Goal: Information Seeking & Learning: Learn about a topic

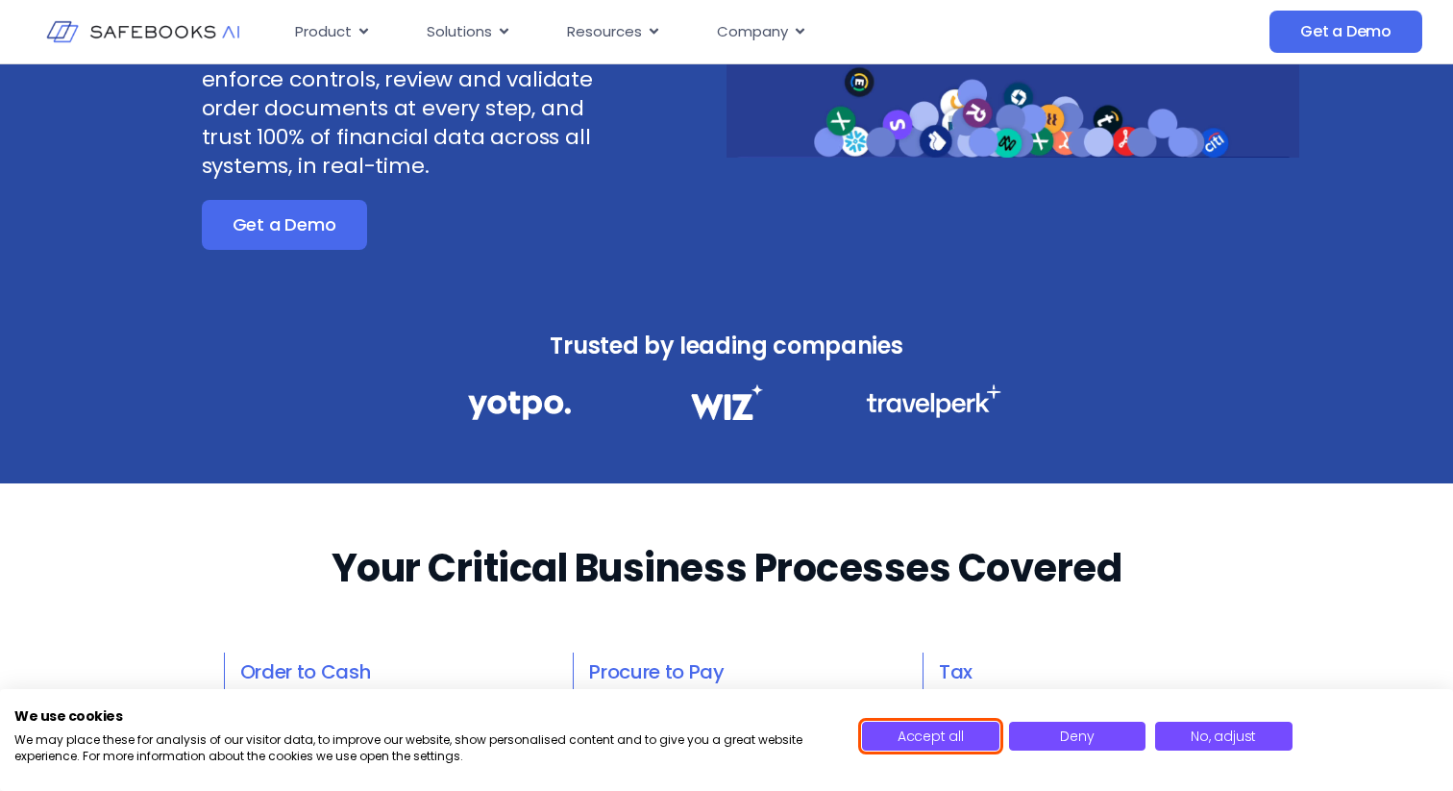
click at [940, 741] on span "Accept all" at bounding box center [930, 735] width 66 height 19
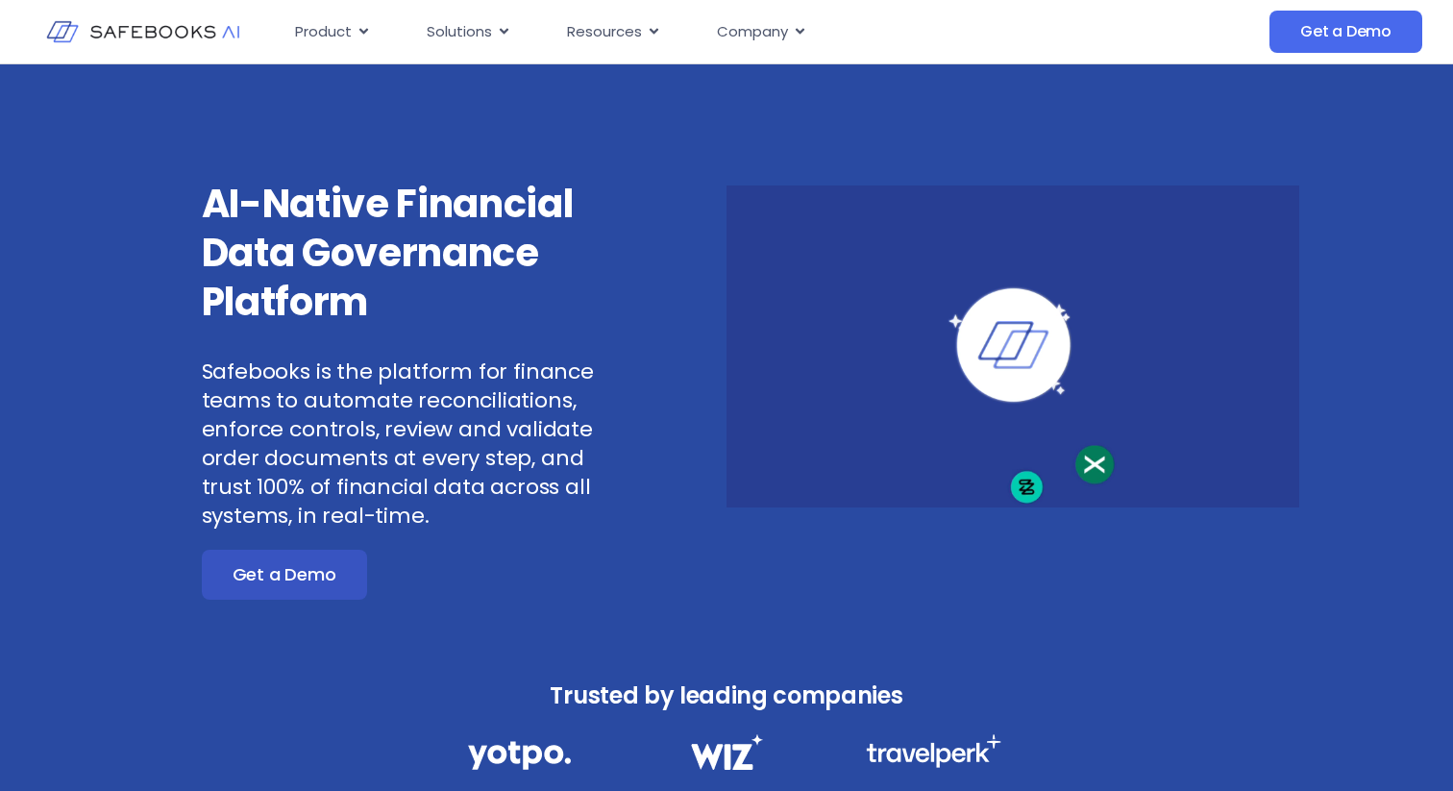
click at [311, 568] on span "Get a Demo" at bounding box center [285, 574] width 104 height 19
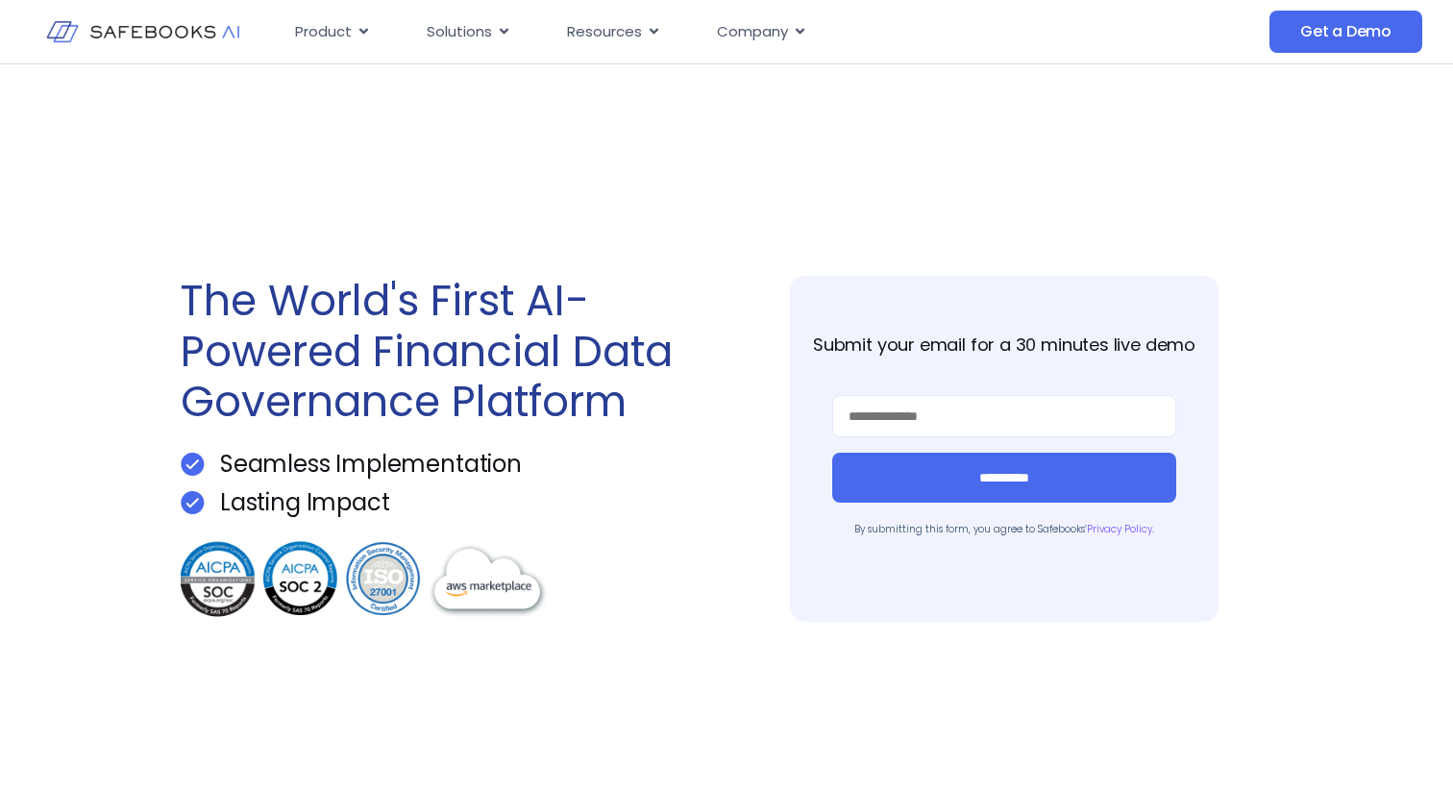
click at [142, 38] on img at bounding box center [142, 32] width 193 height 56
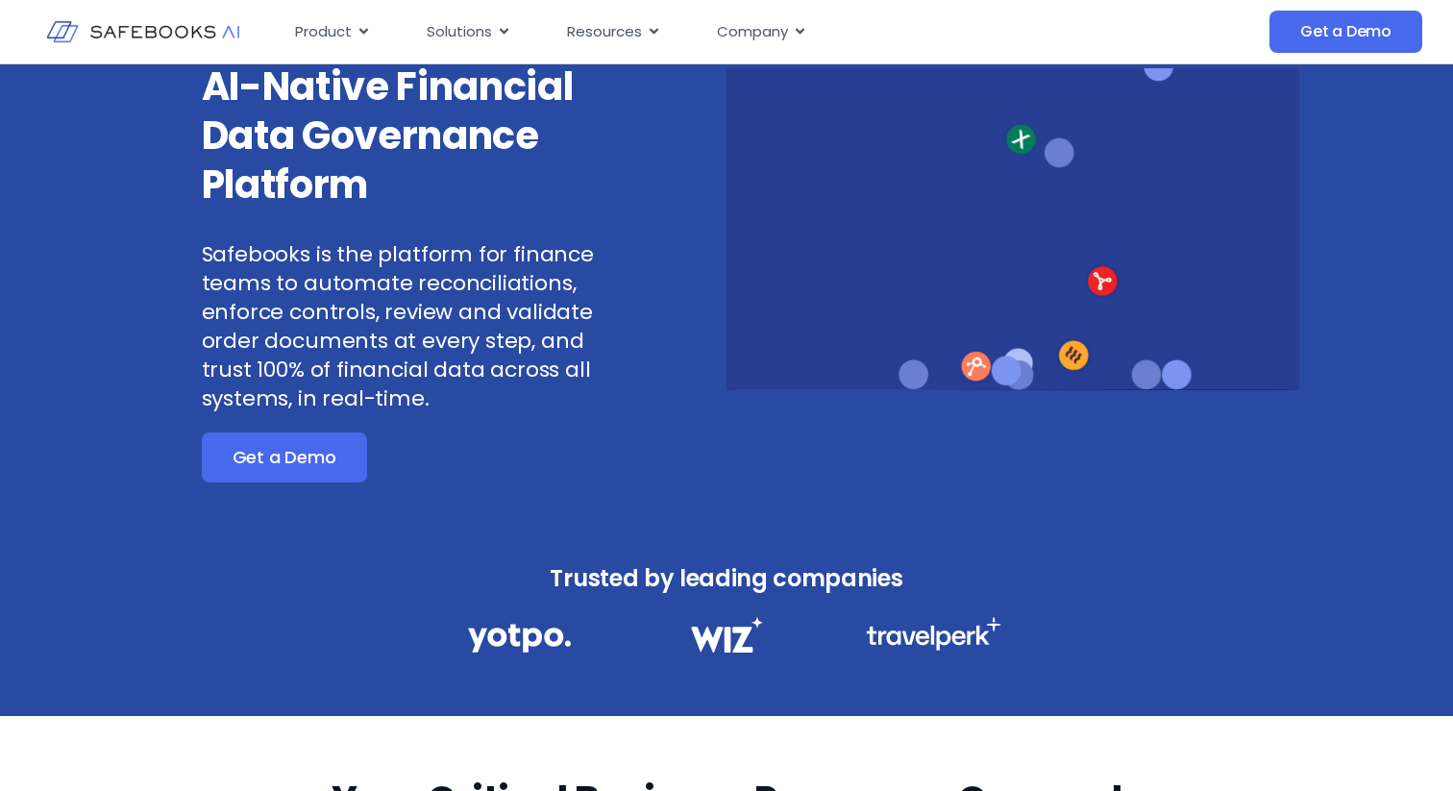
scroll to position [120, 0]
